Goal: Information Seeking & Learning: Check status

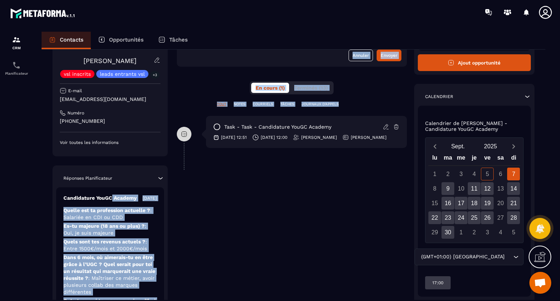
scroll to position [37, 0]
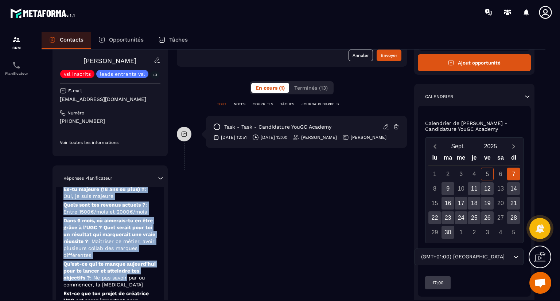
drag, startPoint x: 130, startPoint y: 251, endPoint x: 128, endPoint y: 283, distance: 31.4
click at [128, 283] on div "Candidature YouGC Academy [DATE] Quelle est ta profession actuelle ? : Salariée…" at bounding box center [110, 280] width 108 height 258
click at [124, 259] on p "Dans 6 mois, où aimerais-tu en être grâce à l’UGC ? Quel serait pour toi un rés…" at bounding box center [109, 238] width 93 height 42
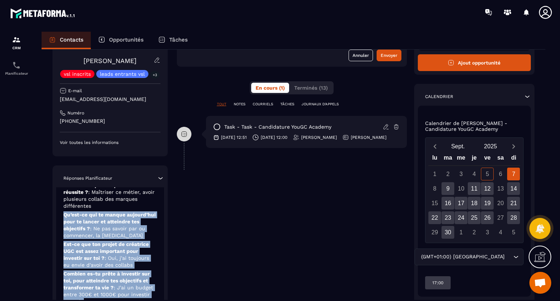
scroll to position [114, 0]
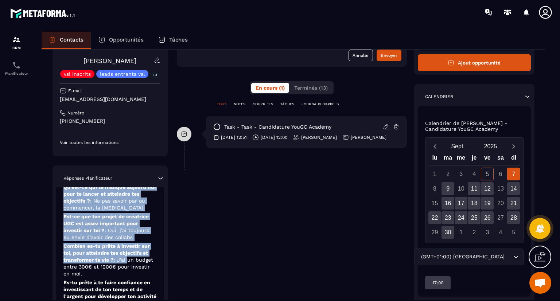
drag, startPoint x: 124, startPoint y: 260, endPoint x: 129, endPoint y: 270, distance: 10.5
click at [129, 270] on div "Candidature YouGC Academy [DATE] Quelle est ta profession actuelle ? : Salariée…" at bounding box center [110, 203] width 108 height 258
click at [144, 241] on p "Est-ce que ton projet de créatrice UGC est assez important pour investir sur to…" at bounding box center [109, 227] width 93 height 28
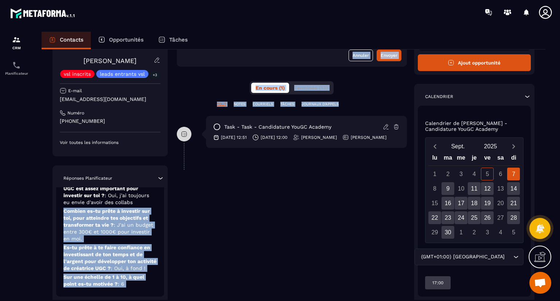
scroll to position [143, 0]
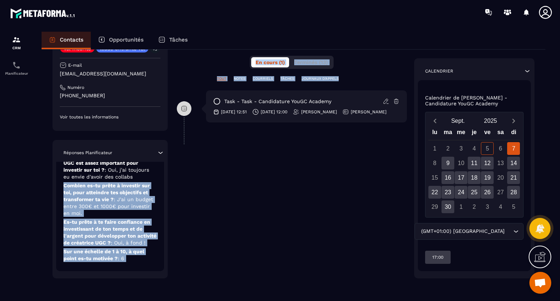
drag, startPoint x: 144, startPoint y: 245, endPoint x: 131, endPoint y: 302, distance: 58.6
click at [131, 301] on html "CRM Planificateur Contacts Opportunités Tâches Revenir aux contacts Responsable…" at bounding box center [280, 150] width 560 height 301
click at [145, 268] on div "Candidature YouGC Academy [DATE] Quelle est ta profession actuelle ? : Salariée…" at bounding box center [110, 142] width 108 height 258
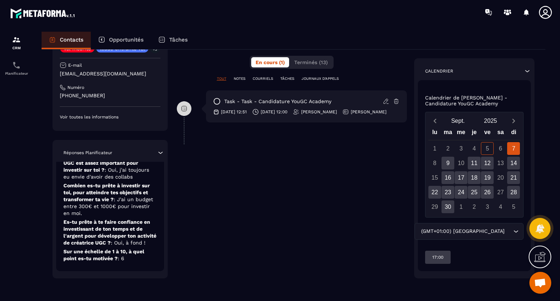
scroll to position [0, 0]
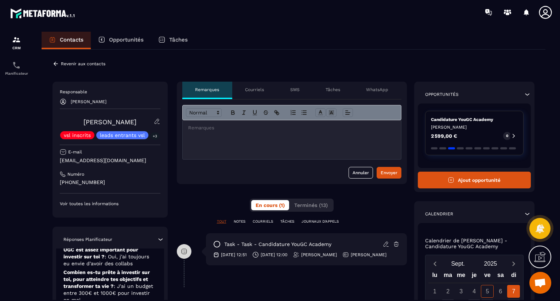
drag, startPoint x: 232, startPoint y: 205, endPoint x: 185, endPoint y: -32, distance: 241.8
click at [185, 0] on html "CRM Planificateur Contacts Opportunités Tâches Revenir aux contacts Responsable…" at bounding box center [280, 150] width 560 height 301
click at [271, 31] on section "CRM Planificateur Contacts Opportunités Tâches Revenir aux contacts Responsable…" at bounding box center [280, 173] width 560 height 298
